Goal: Navigation & Orientation: Find specific page/section

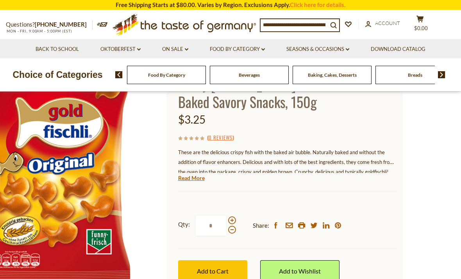
click at [196, 175] on link "Read More" at bounding box center [191, 178] width 27 height 8
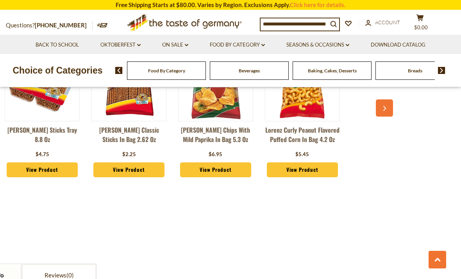
scroll to position [648, 0]
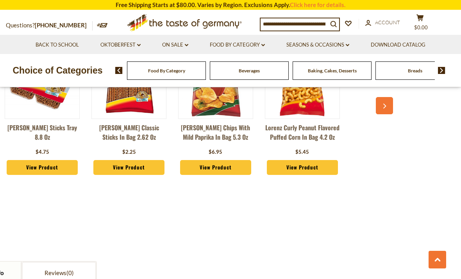
click at [381, 102] on button "button" at bounding box center [384, 105] width 17 height 17
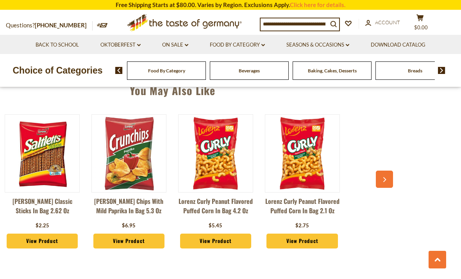
scroll to position [573, 0]
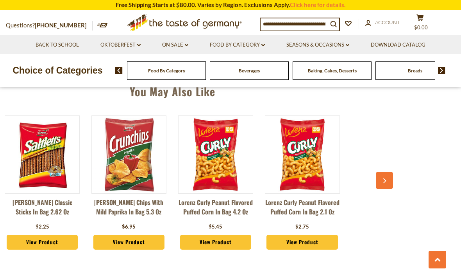
click at [397, 173] on div "You May Also Like Lorenz Saltletts Sticks Tray 8.8 oz $4.75 View Product $2.25 …" at bounding box center [172, 167] width 461 height 189
click at [224, 148] on img at bounding box center [216, 155] width 74 height 74
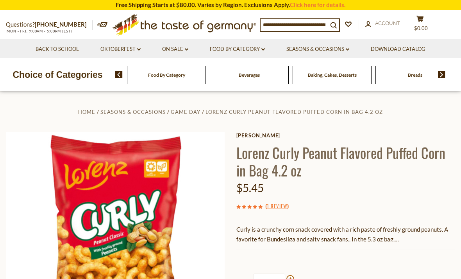
click at [191, 113] on span "Game Day" at bounding box center [186, 112] width 30 height 6
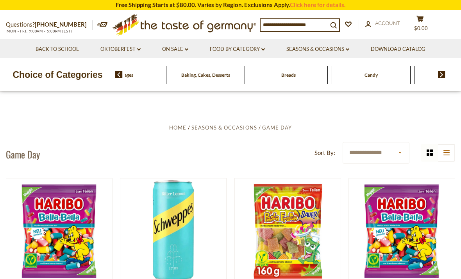
click at [79, 68] on div "Beverages" at bounding box center [39, 75] width 79 height 18
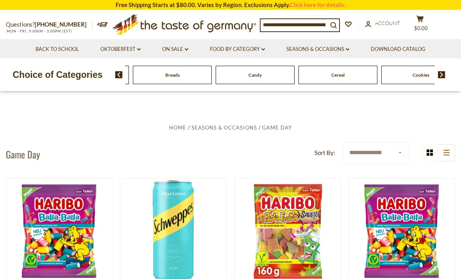
click at [445, 75] on img at bounding box center [441, 74] width 7 height 7
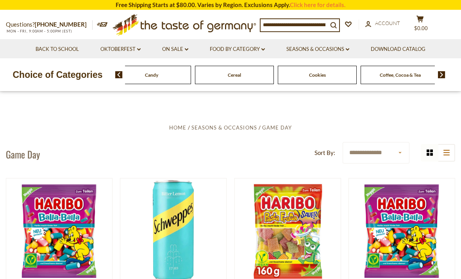
click at [438, 77] on img at bounding box center [441, 74] width 7 height 7
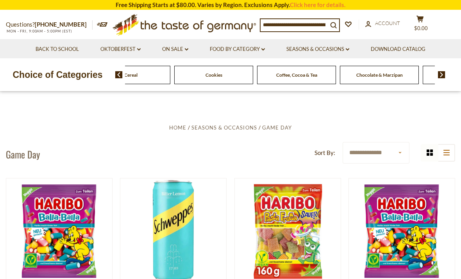
click at [440, 75] on img at bounding box center [441, 74] width 7 height 7
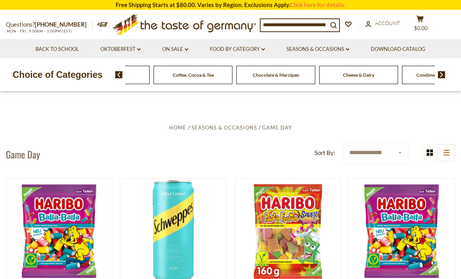
click at [444, 72] on img at bounding box center [441, 74] width 7 height 7
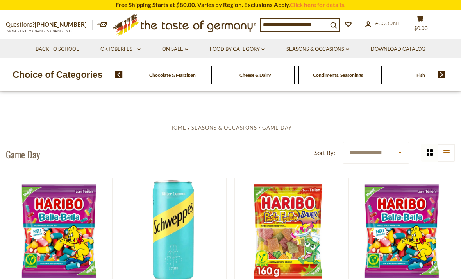
click at [447, 72] on div "Food By Category Beverages Baking, Cakes, Desserts Breads Candy Cereal Cookies …" at bounding box center [288, 74] width 346 height 19
click at [443, 73] on img at bounding box center [441, 74] width 7 height 7
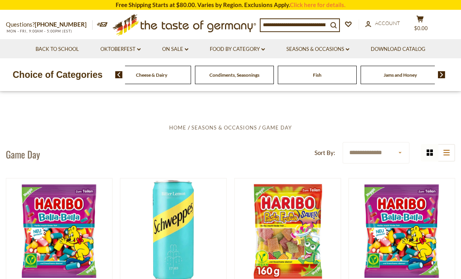
click at [443, 72] on img at bounding box center [441, 74] width 7 height 7
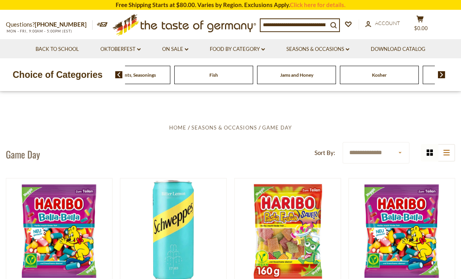
click at [443, 71] on img at bounding box center [441, 74] width 7 height 7
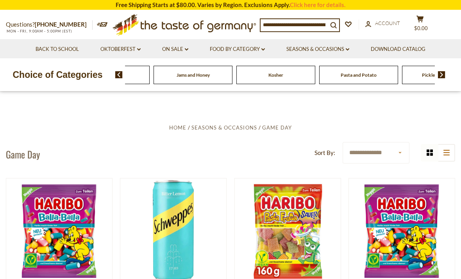
click at [441, 72] on img at bounding box center [441, 74] width 7 height 7
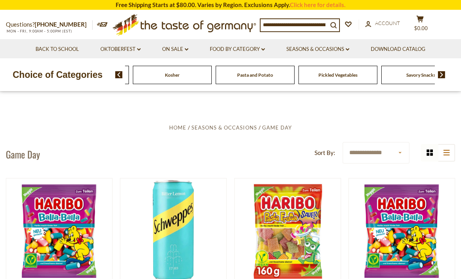
click at [444, 71] on img at bounding box center [441, 74] width 7 height 7
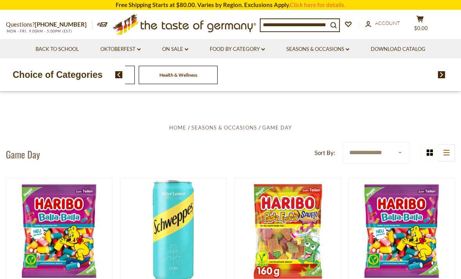
click at [197, 76] on span "Health & Wellness" at bounding box center [178, 75] width 38 height 6
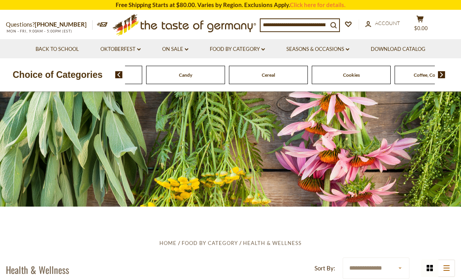
click at [445, 77] on img at bounding box center [441, 74] width 7 height 7
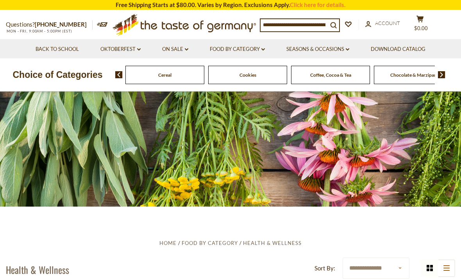
click at [444, 74] on img at bounding box center [441, 74] width 7 height 7
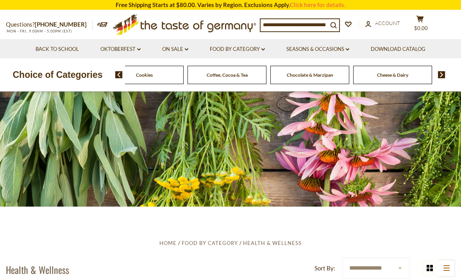
click at [438, 75] on img at bounding box center [441, 74] width 7 height 7
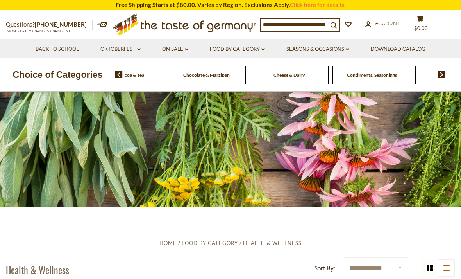
click at [442, 73] on img at bounding box center [441, 74] width 7 height 7
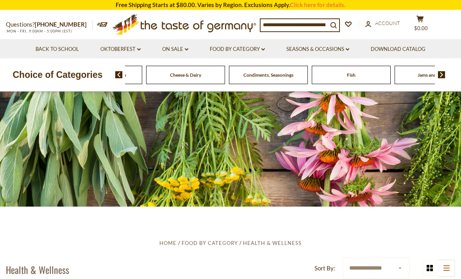
click at [440, 73] on img at bounding box center [441, 74] width 7 height 7
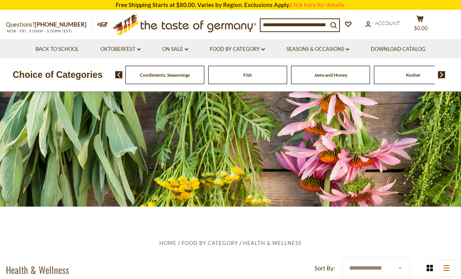
click at [442, 73] on img at bounding box center [441, 74] width 7 height 7
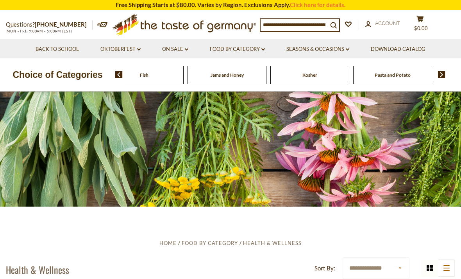
click at [442, 73] on img at bounding box center [441, 74] width 7 height 7
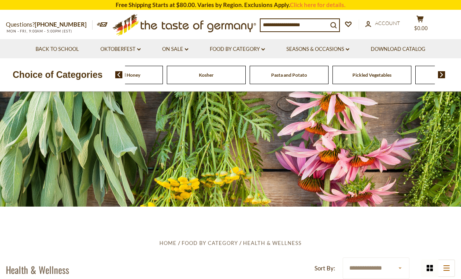
click at [445, 71] on img at bounding box center [441, 74] width 7 height 7
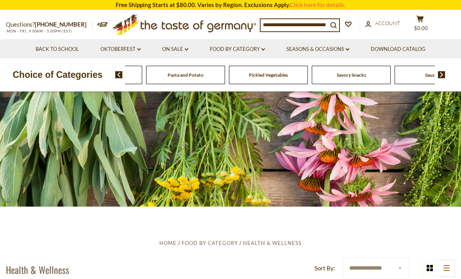
click at [358, 76] on span "Savory Snacks" at bounding box center [351, 75] width 29 height 6
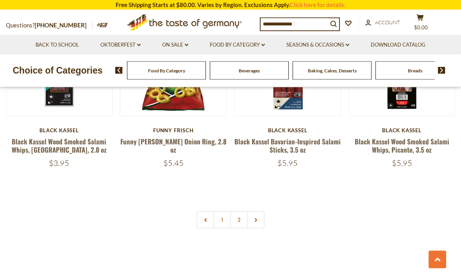
scroll to position [1796, 0]
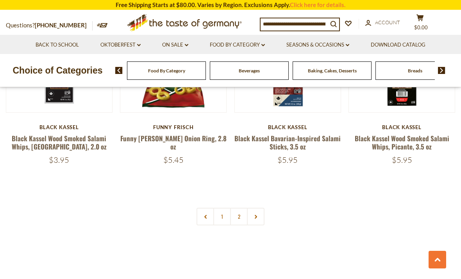
click at [239, 207] on link "2" at bounding box center [239, 216] width 18 height 18
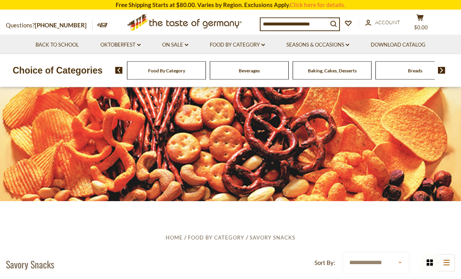
scroll to position [0, 0]
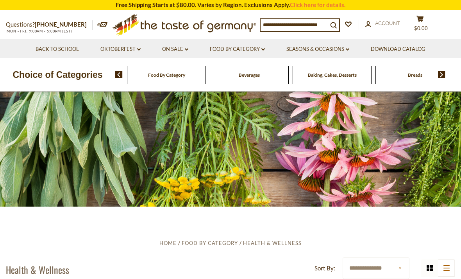
click at [370, 1] on section "Free Shipping Starts at $80.00. Varies by Region. Exclusions Apply. Click here …" at bounding box center [230, 5] width 461 height 10
